Goal: Feedback & Contribution: Leave review/rating

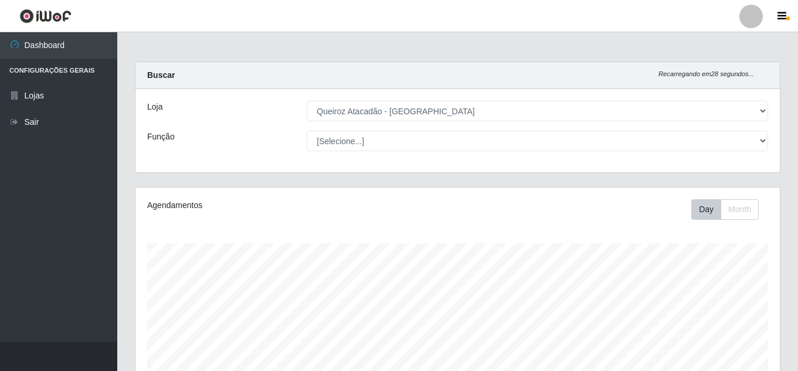
select select "225"
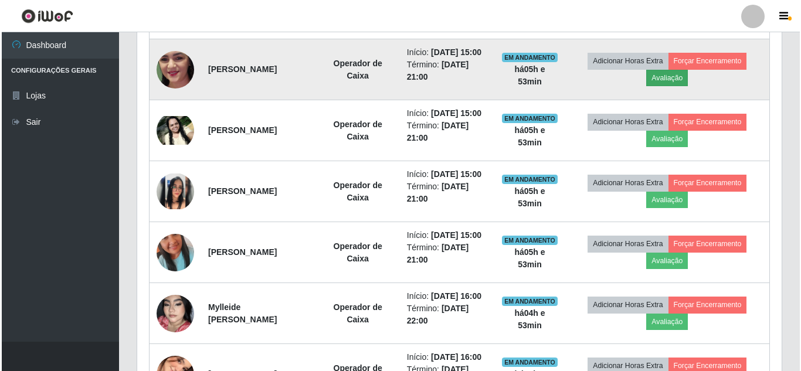
scroll to position [243, 644]
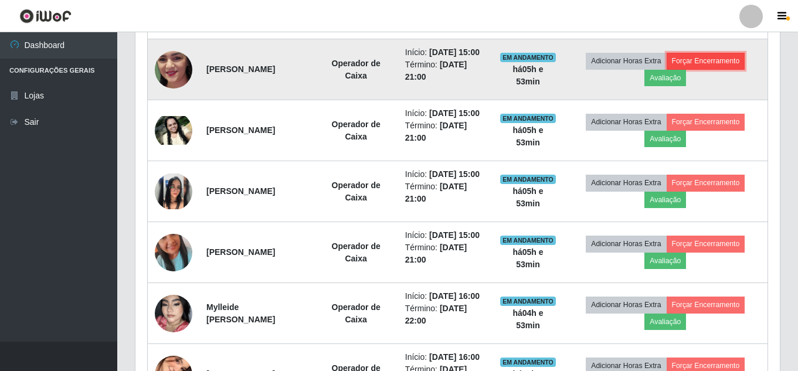
click at [708, 69] on button "Forçar Encerramento" at bounding box center [706, 61] width 79 height 16
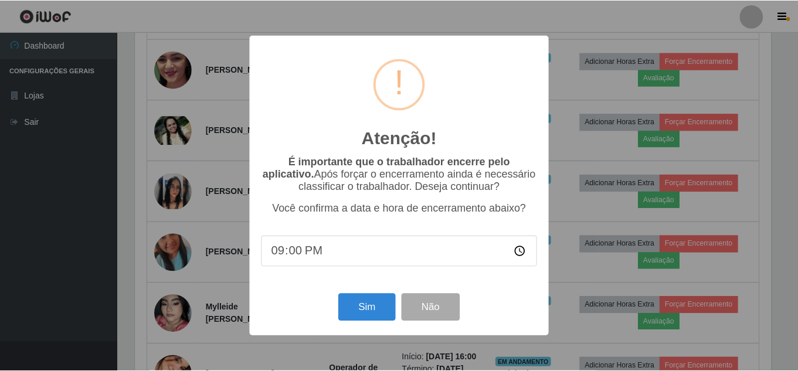
scroll to position [243, 639]
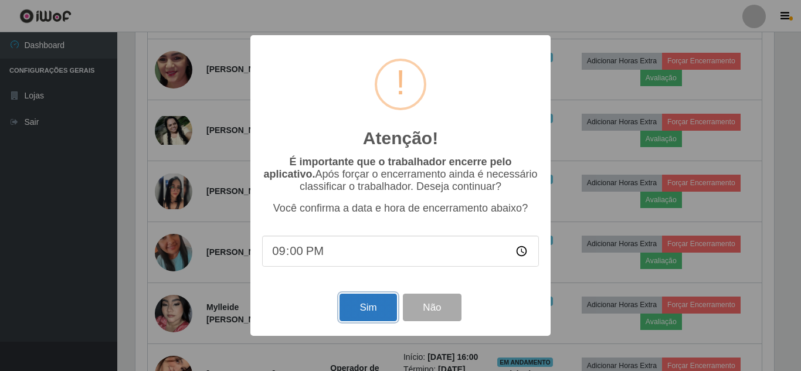
click at [369, 317] on button "Sim" at bounding box center [368, 308] width 57 height 28
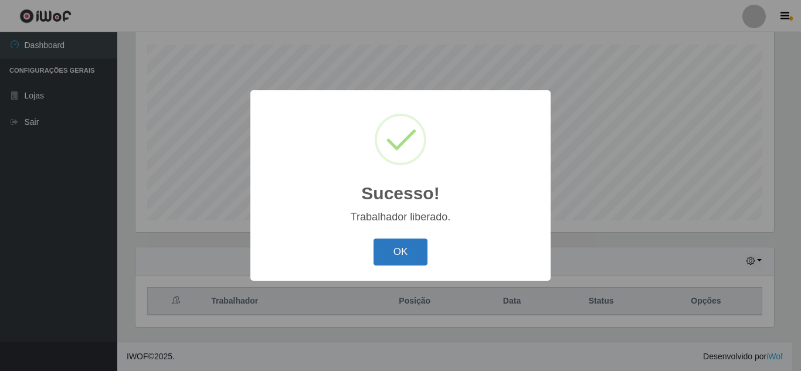
click at [391, 246] on button "OK" at bounding box center [401, 253] width 55 height 28
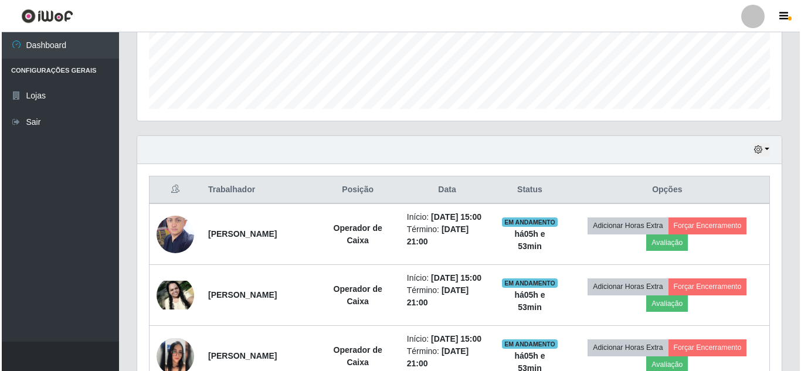
scroll to position [375, 0]
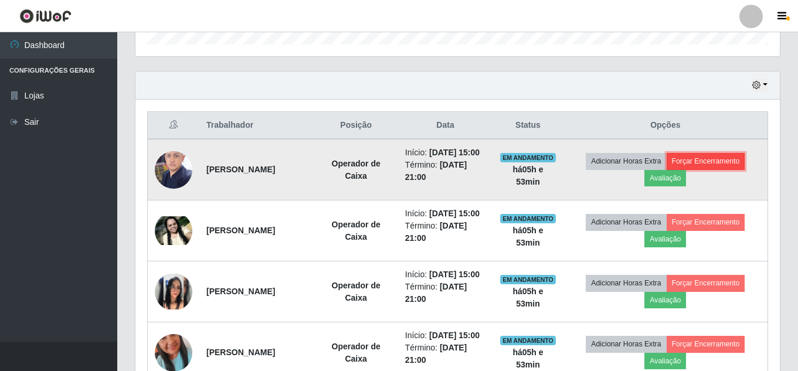
click at [731, 169] on button "Forçar Encerramento" at bounding box center [706, 161] width 79 height 16
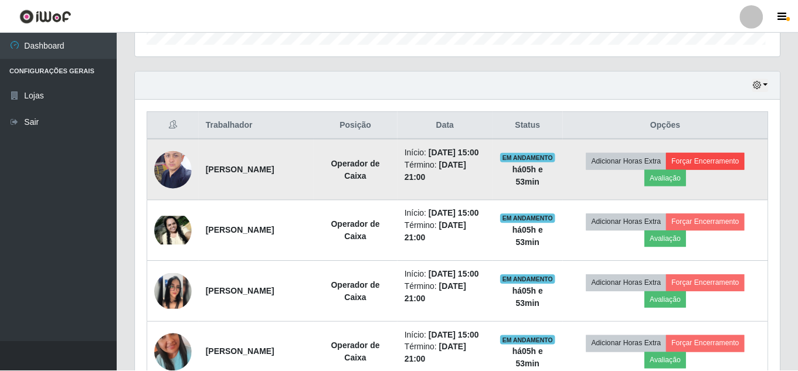
scroll to position [243, 639]
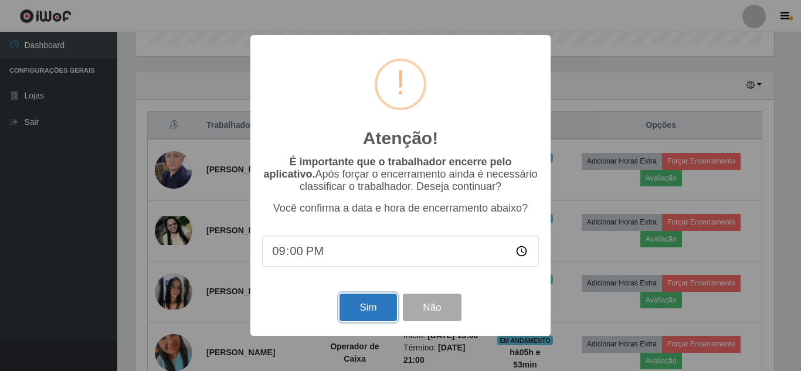
click at [362, 313] on button "Sim" at bounding box center [368, 308] width 57 height 28
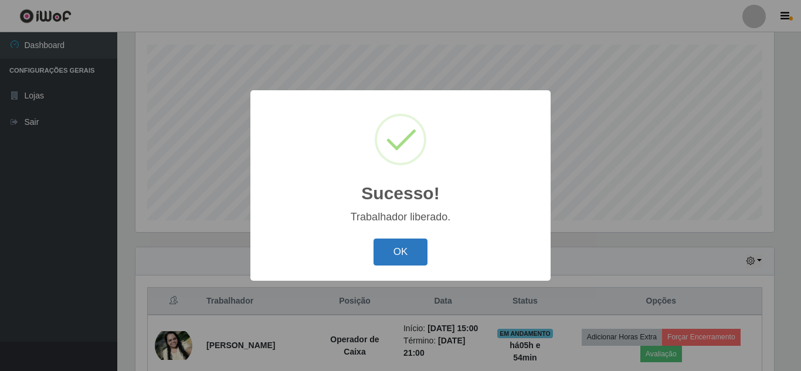
click at [400, 256] on button "OK" at bounding box center [401, 253] width 55 height 28
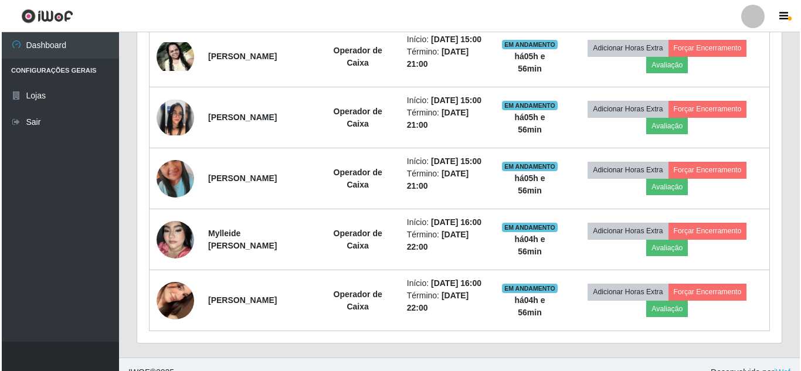
scroll to position [492, 0]
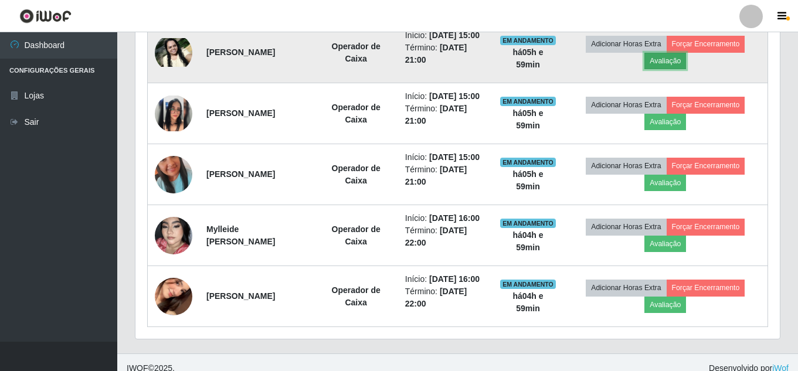
click at [670, 62] on button "Avaliação" at bounding box center [665, 61] width 42 height 16
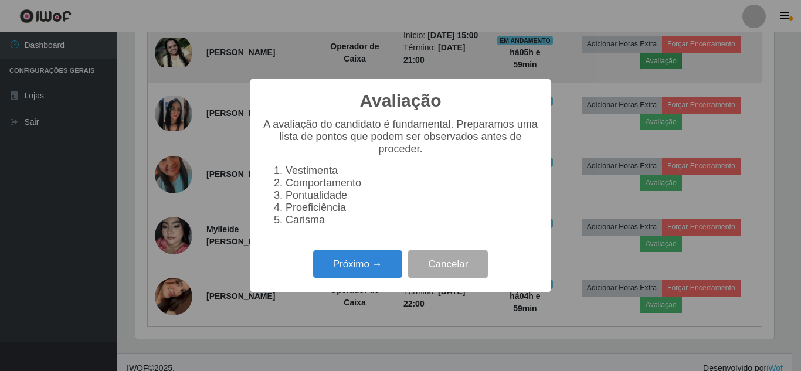
scroll to position [243, 639]
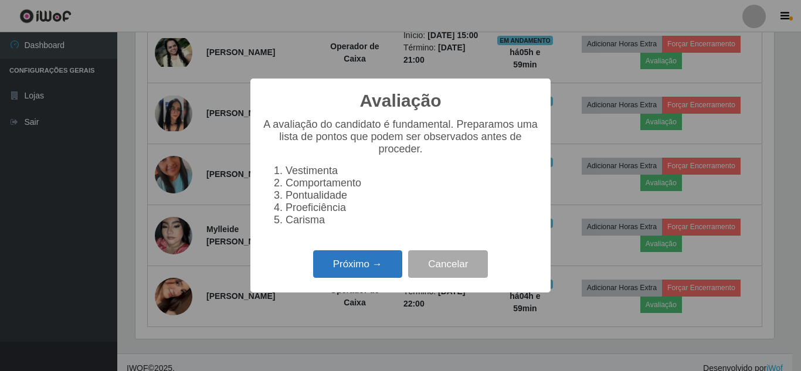
click at [357, 278] on button "Próximo →" at bounding box center [357, 264] width 89 height 28
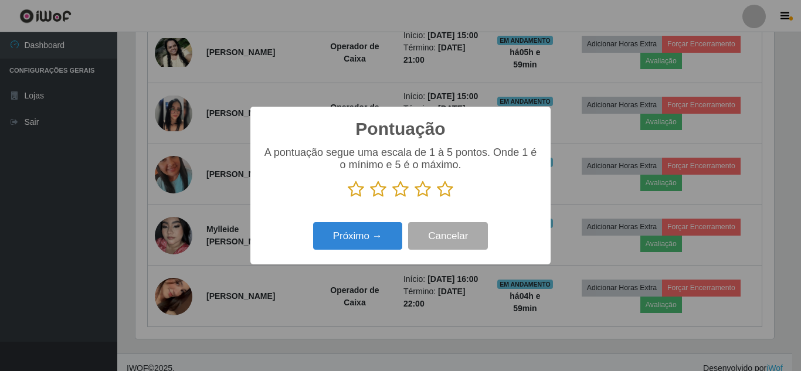
scroll to position [586128, 585733]
click at [444, 192] on icon at bounding box center [445, 190] width 16 height 18
click at [437, 198] on input "radio" at bounding box center [437, 198] width 0 height 0
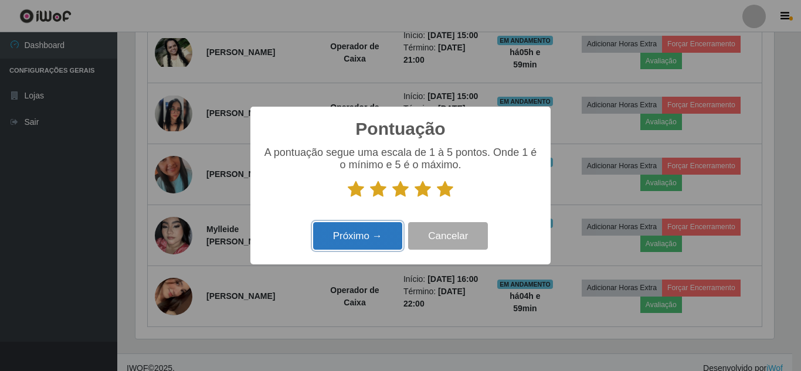
click at [349, 245] on button "Próximo →" at bounding box center [357, 236] width 89 height 28
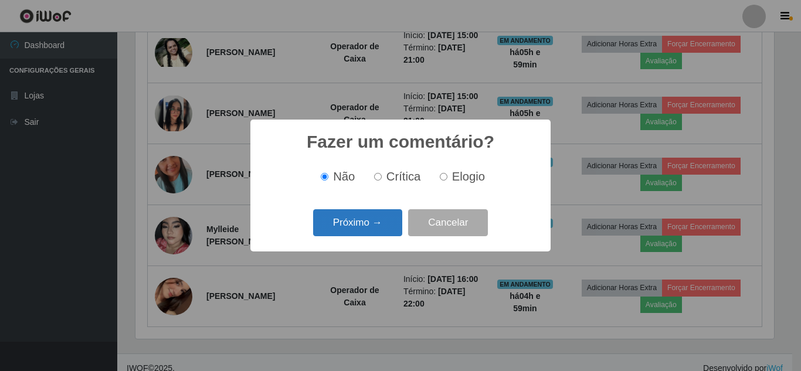
click at [362, 227] on button "Próximo →" at bounding box center [357, 223] width 89 height 28
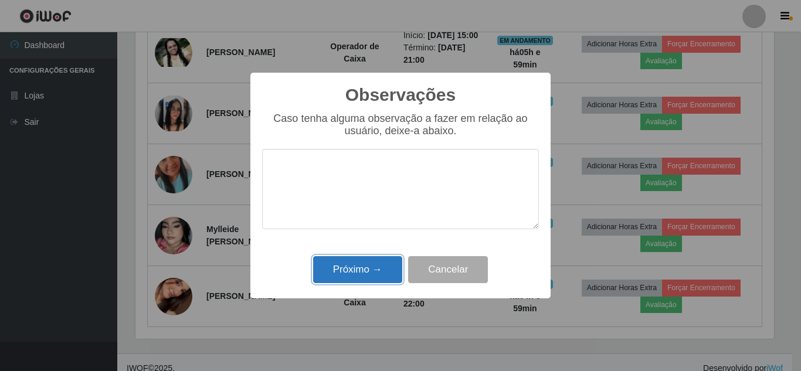
click at [353, 274] on button "Próximo →" at bounding box center [357, 270] width 89 height 28
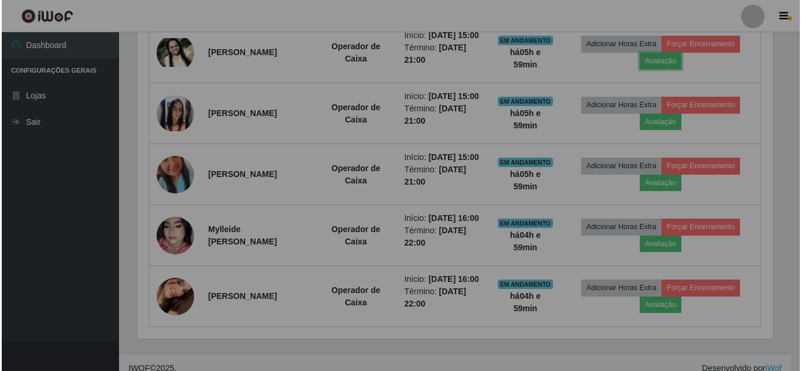
scroll to position [243, 644]
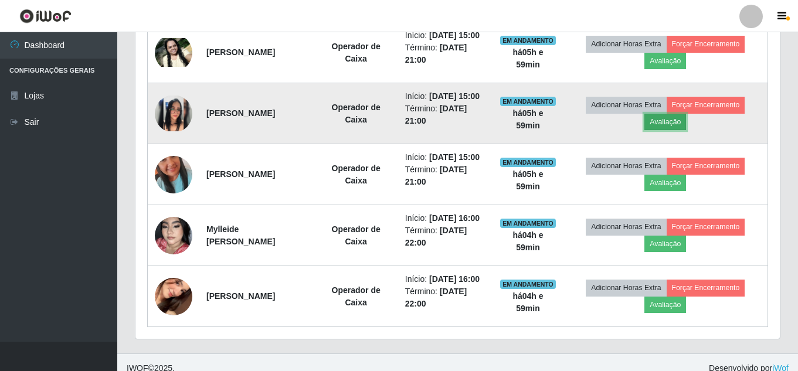
click at [678, 130] on button "Avaliação" at bounding box center [665, 122] width 42 height 16
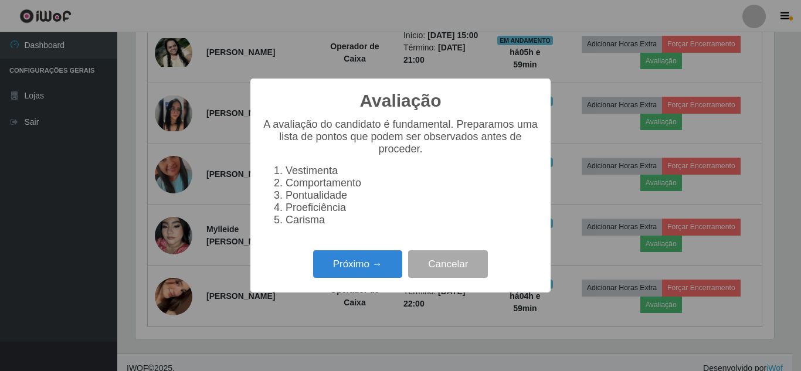
scroll to position [243, 639]
click at [340, 277] on button "Próximo →" at bounding box center [357, 264] width 89 height 28
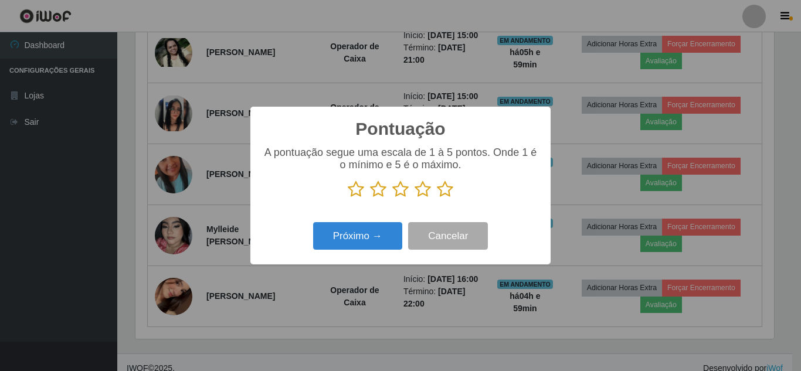
click at [445, 194] on icon at bounding box center [445, 190] width 16 height 18
click at [437, 198] on input "radio" at bounding box center [437, 198] width 0 height 0
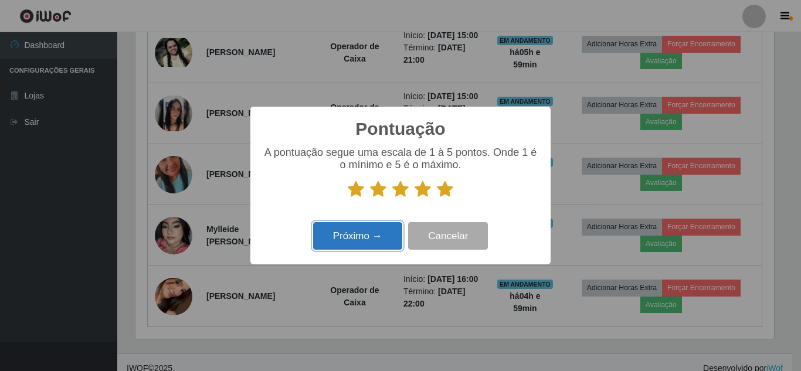
click at [358, 240] on button "Próximo →" at bounding box center [357, 236] width 89 height 28
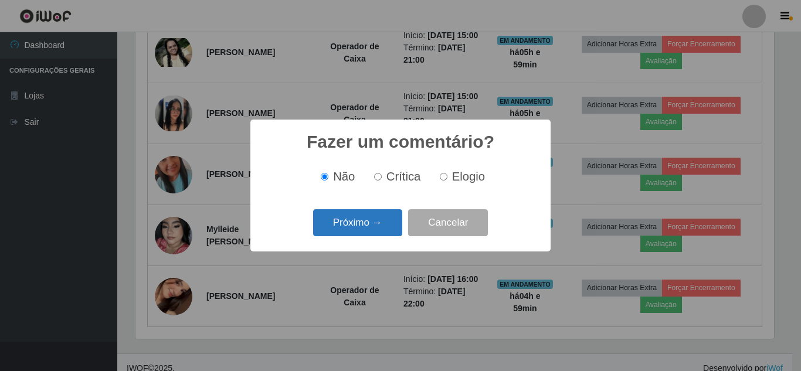
click at [374, 229] on button "Próximo →" at bounding box center [357, 223] width 89 height 28
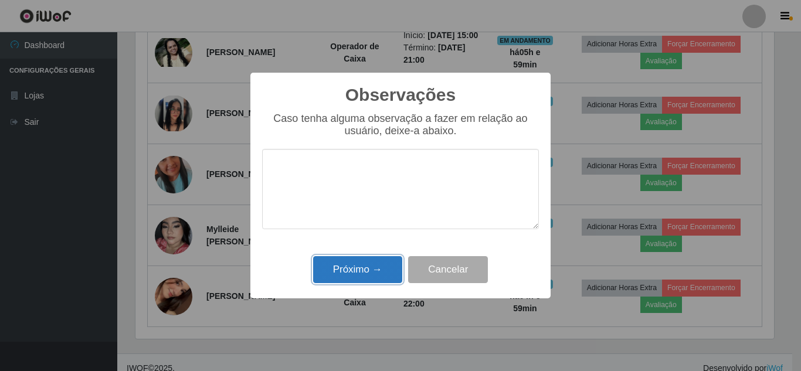
click at [367, 273] on button "Próximo →" at bounding box center [357, 270] width 89 height 28
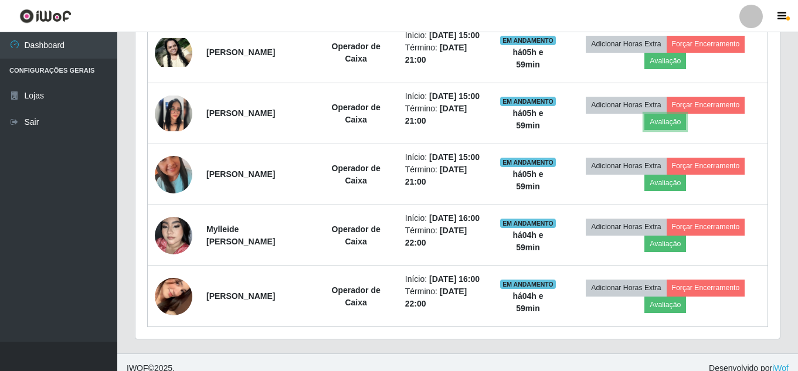
scroll to position [243, 644]
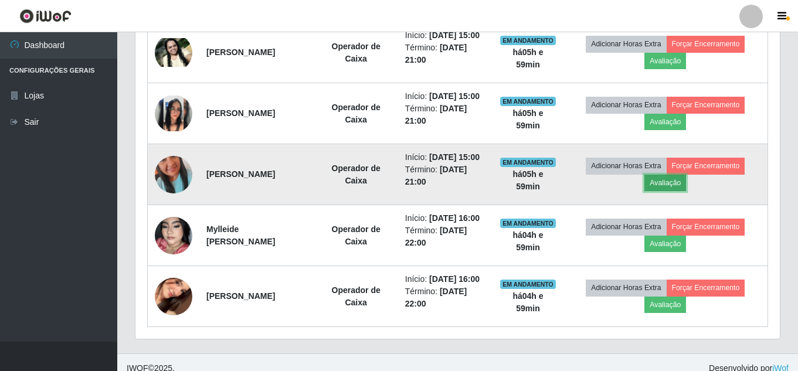
click at [684, 191] on button "Avaliação" at bounding box center [665, 183] width 42 height 16
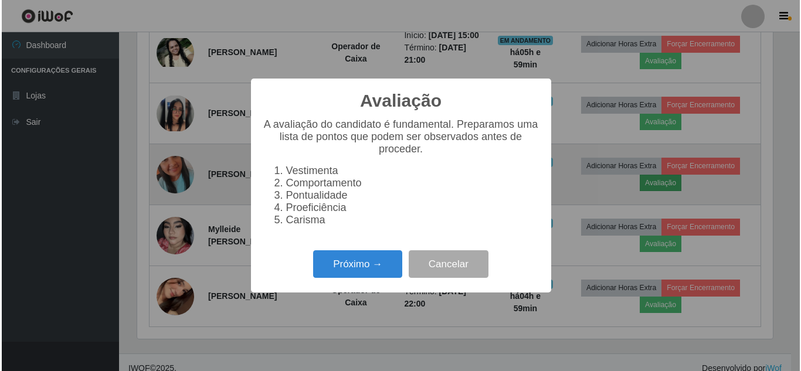
scroll to position [243, 639]
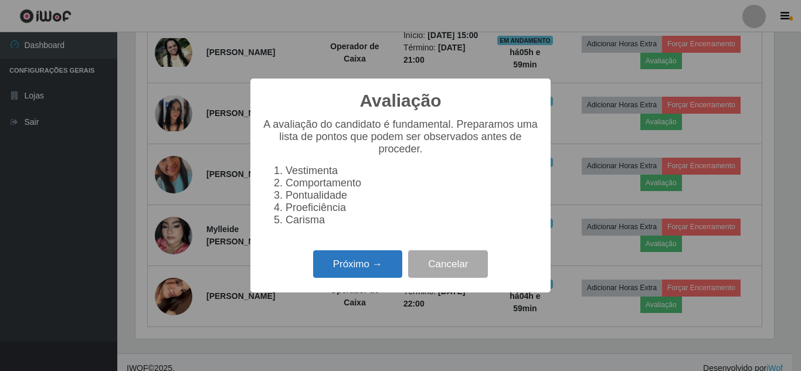
click at [361, 270] on button "Próximo →" at bounding box center [357, 264] width 89 height 28
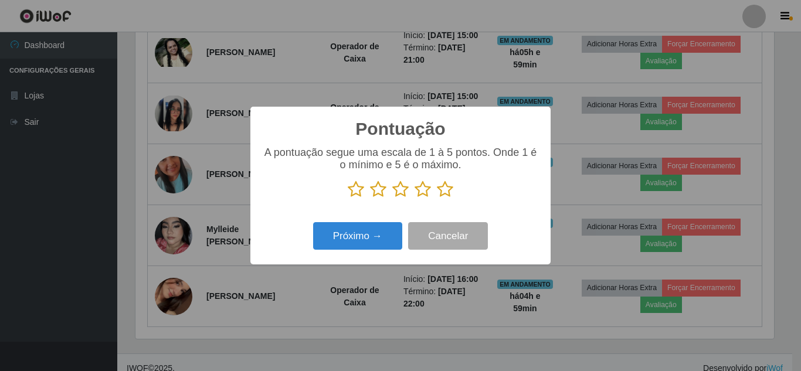
scroll to position [586128, 585733]
click at [442, 192] on icon at bounding box center [445, 190] width 16 height 18
click at [437, 198] on input "radio" at bounding box center [437, 198] width 0 height 0
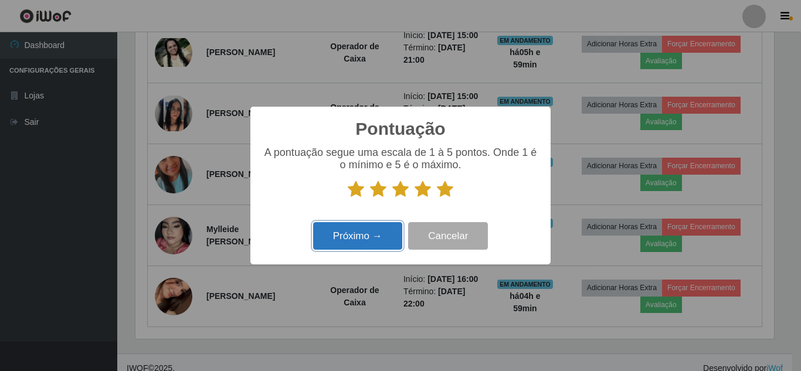
click at [340, 237] on button "Próximo →" at bounding box center [357, 236] width 89 height 28
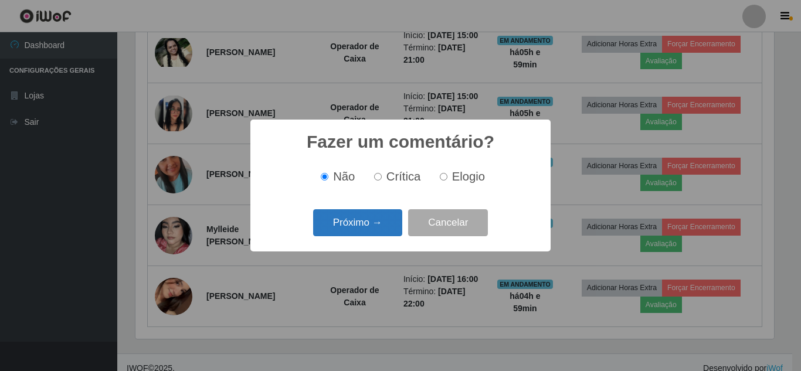
click at [364, 223] on button "Próximo →" at bounding box center [357, 223] width 89 height 28
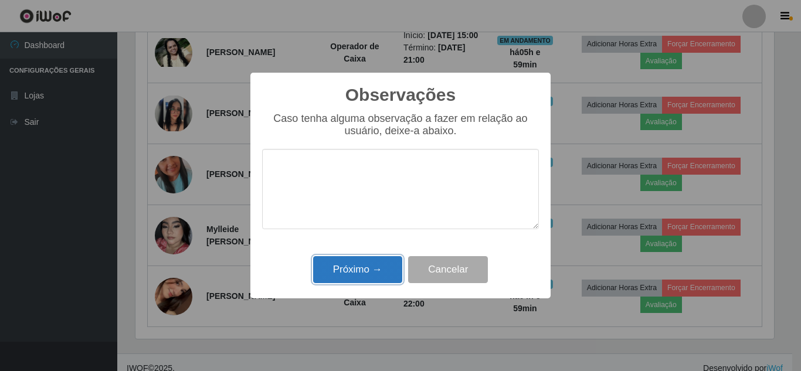
click at [350, 274] on button "Próximo →" at bounding box center [357, 270] width 89 height 28
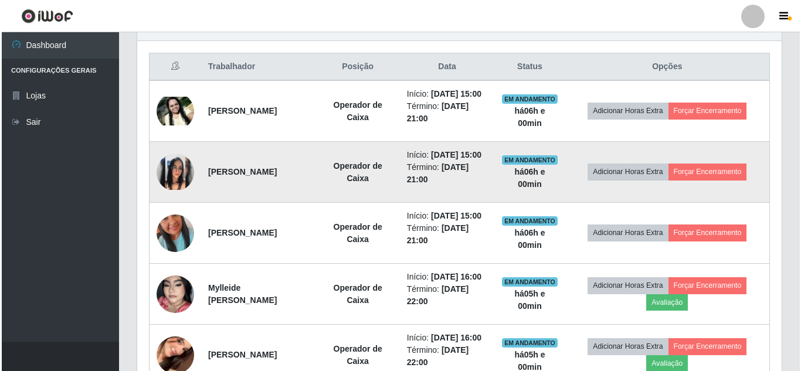
scroll to position [448, 0]
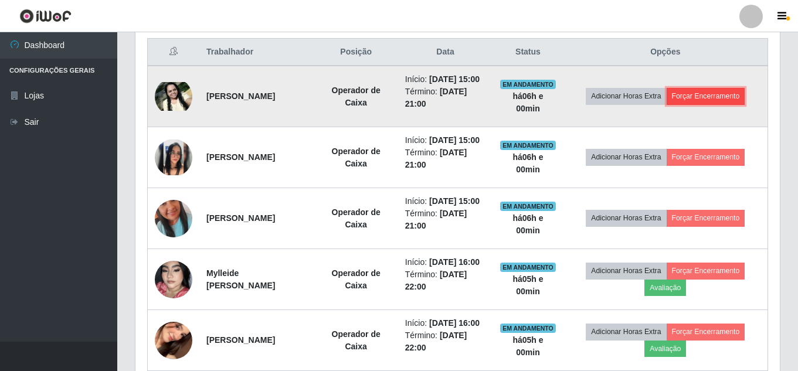
click at [721, 104] on button "Forçar Encerramento" at bounding box center [706, 96] width 79 height 16
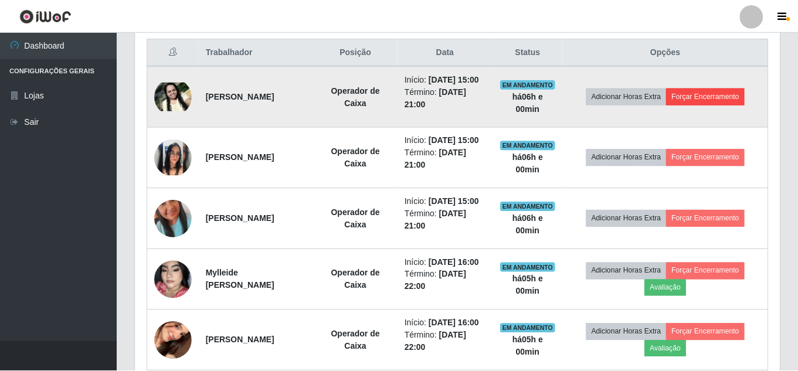
scroll to position [243, 639]
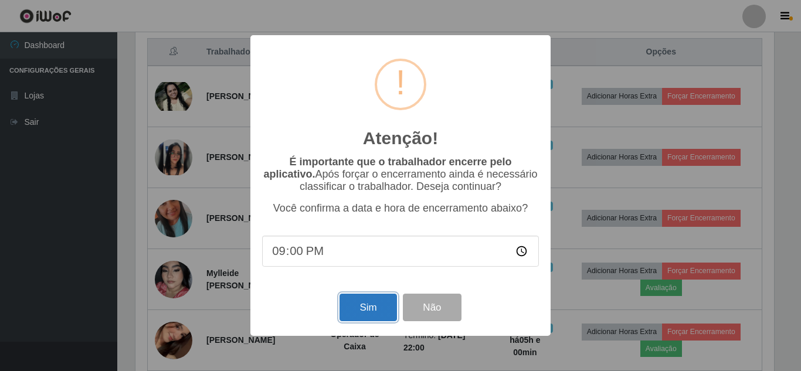
click at [363, 311] on button "Sim" at bounding box center [368, 308] width 57 height 28
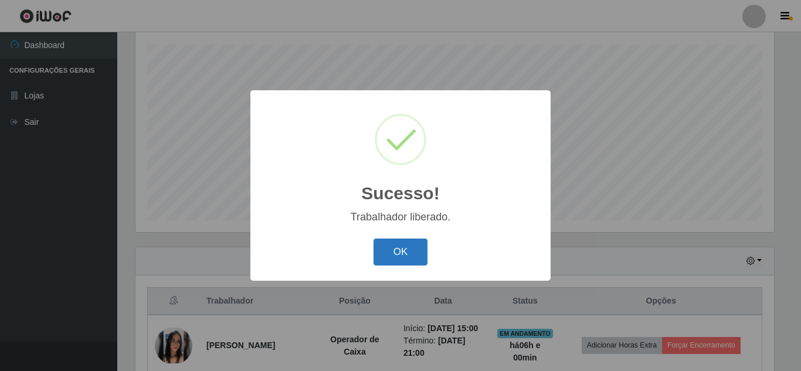
click at [389, 258] on button "OK" at bounding box center [401, 253] width 55 height 28
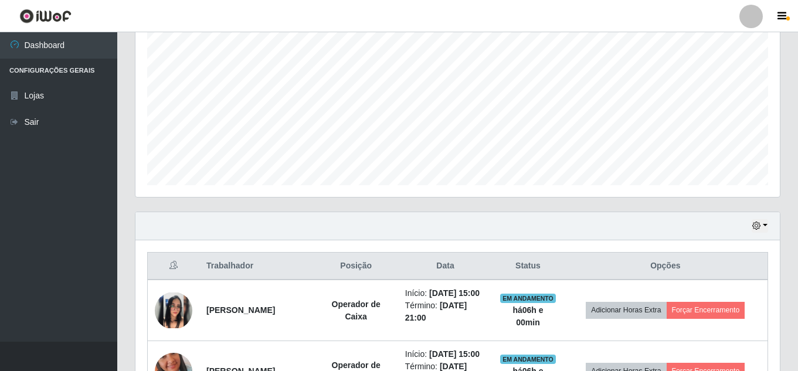
scroll to position [316, 0]
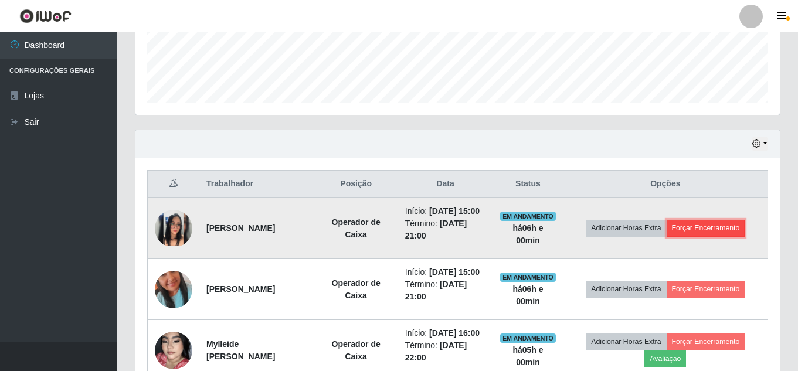
click at [721, 236] on button "Forçar Encerramento" at bounding box center [706, 228] width 79 height 16
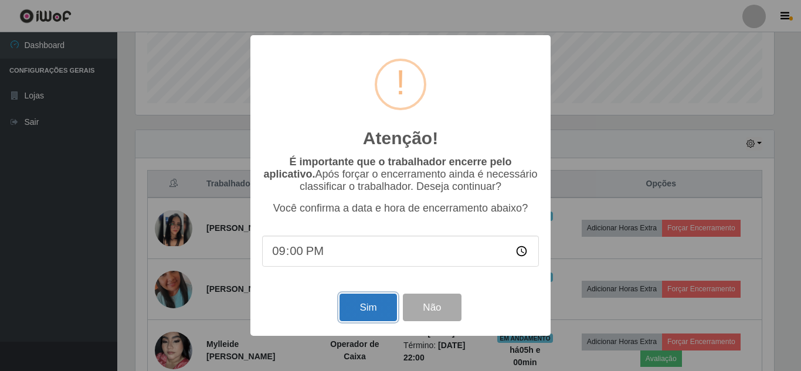
click at [371, 308] on button "Sim" at bounding box center [368, 308] width 57 height 28
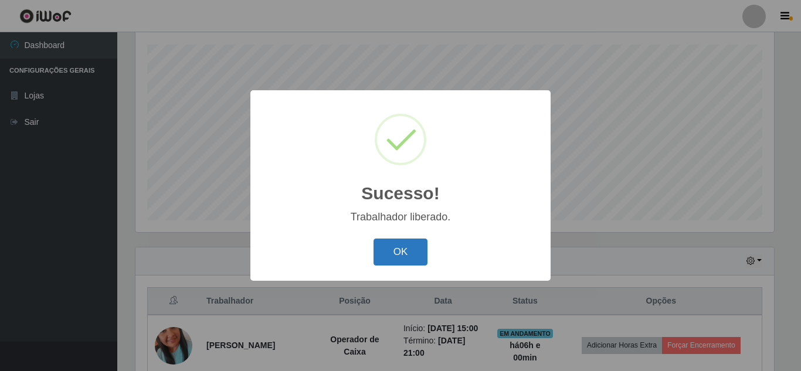
click at [410, 256] on button "OK" at bounding box center [401, 253] width 55 height 28
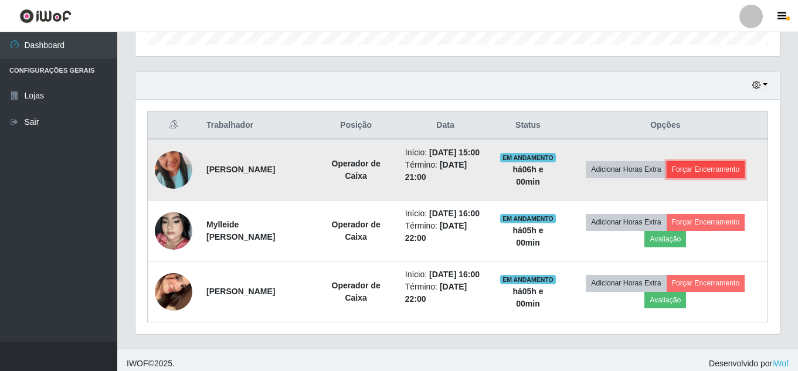
click at [712, 176] on button "Forçar Encerramento" at bounding box center [706, 169] width 79 height 16
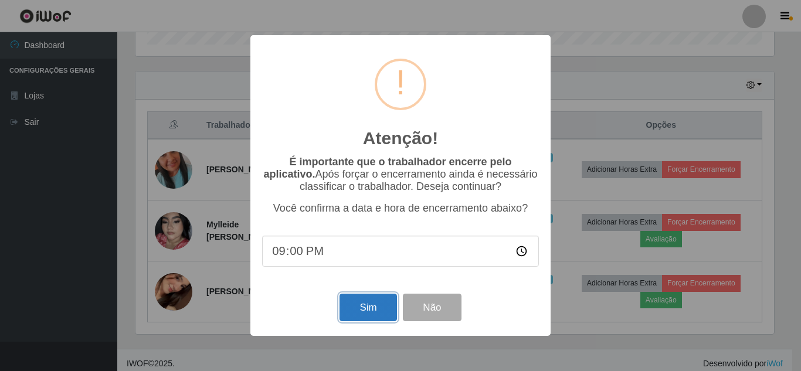
click at [362, 315] on button "Sim" at bounding box center [368, 308] width 57 height 28
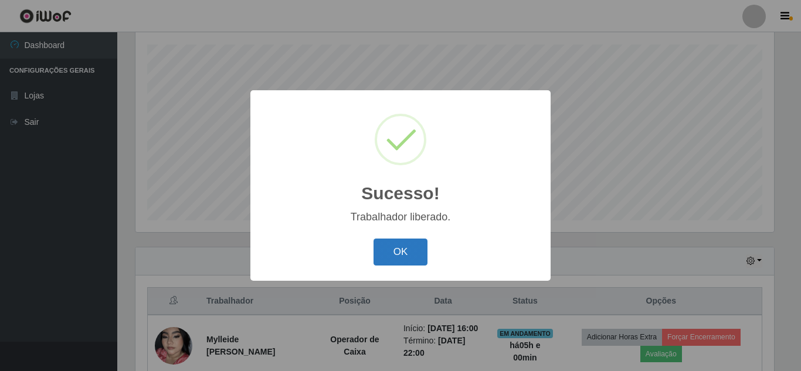
click at [396, 253] on button "OK" at bounding box center [401, 253] width 55 height 28
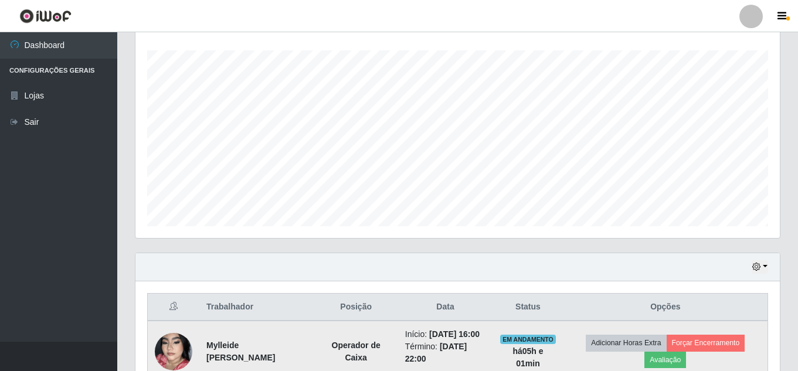
scroll to position [169, 0]
